Goal: Information Seeking & Learning: Find specific fact

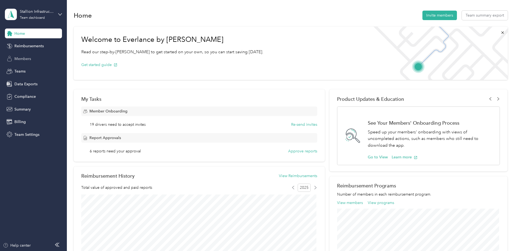
click at [29, 60] on span "Members" at bounding box center [22, 59] width 17 height 6
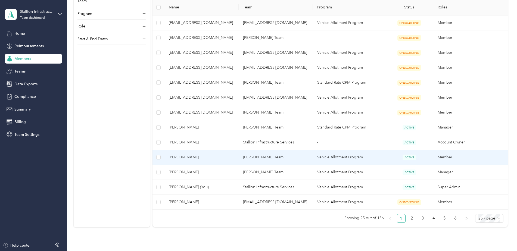
scroll to position [347, 0]
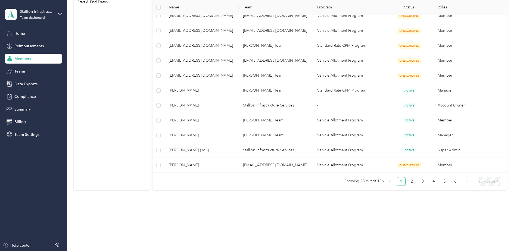
click at [497, 183] on span "25 / page" at bounding box center [490, 182] width 22 height 8
click at [488, 209] on div "100 / page" at bounding box center [489, 210] width 19 height 6
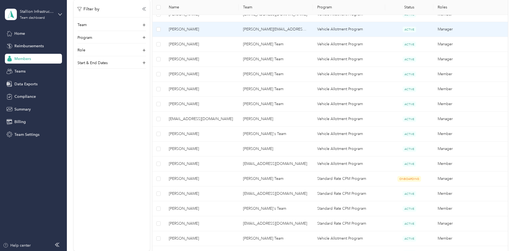
scroll to position [1462, 0]
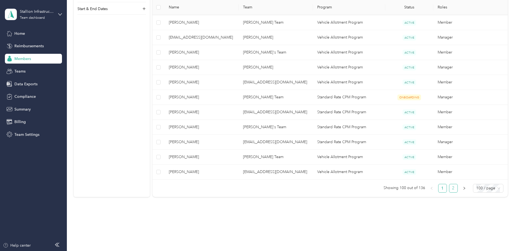
click at [454, 189] on link "2" at bounding box center [454, 188] width 8 height 8
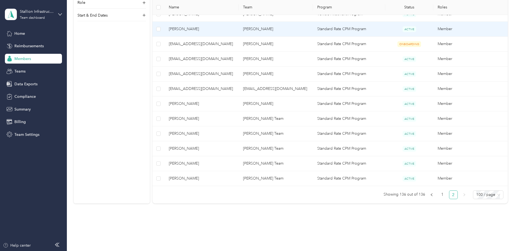
scroll to position [511, 0]
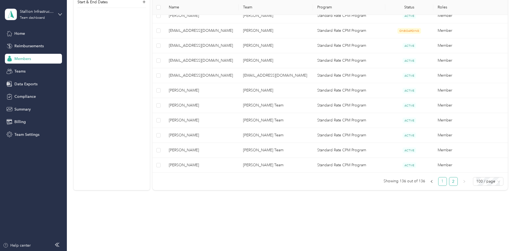
click at [443, 183] on link "1" at bounding box center [443, 182] width 8 height 8
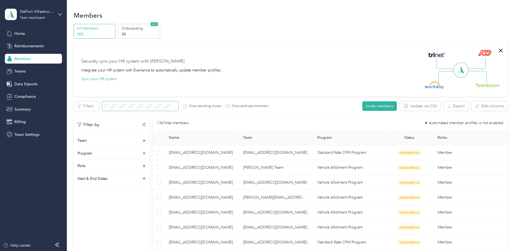
click at [138, 103] on span at bounding box center [140, 106] width 76 height 10
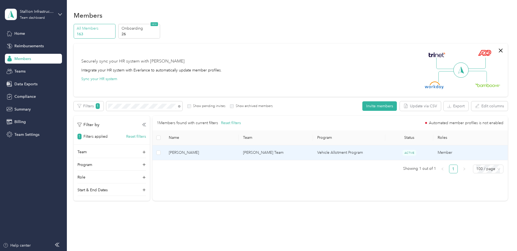
click at [208, 155] on span "[PERSON_NAME]" at bounding box center [202, 153] width 66 height 6
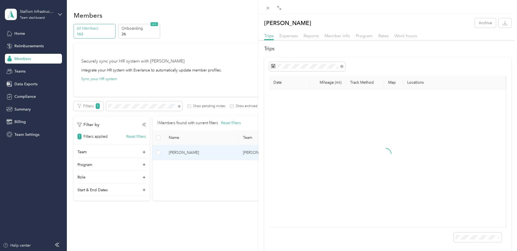
click at [341, 39] on div "Trips Expenses Reports Member info Program Rates Work hours" at bounding box center [388, 37] width 259 height 8
click at [343, 37] on span "Member info" at bounding box center [338, 35] width 26 height 5
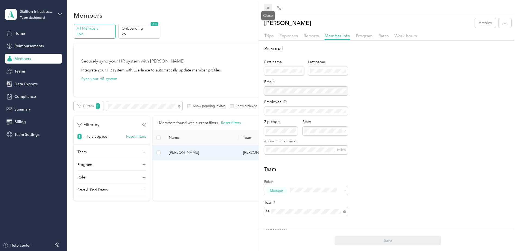
click at [266, 8] on icon at bounding box center [268, 8] width 5 height 5
